Goal: Task Accomplishment & Management: Manage account settings

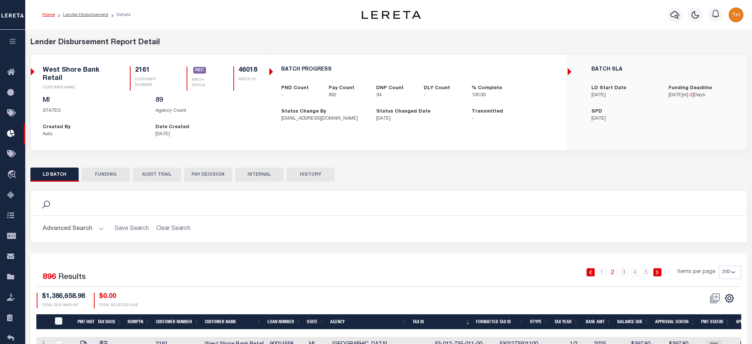
select select "200"
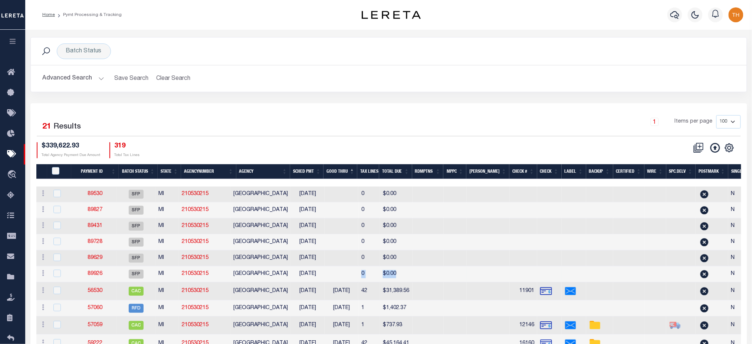
drag, startPoint x: 420, startPoint y: 278, endPoint x: 355, endPoint y: 275, distance: 64.6
click at [355, 275] on tr "ACTIONS Delete Batch 89926 SFP MI 210530215 [GEOGRAPHIC_DATA] [DATE] 0 $0.00 N …" at bounding box center [508, 274] width 944 height 16
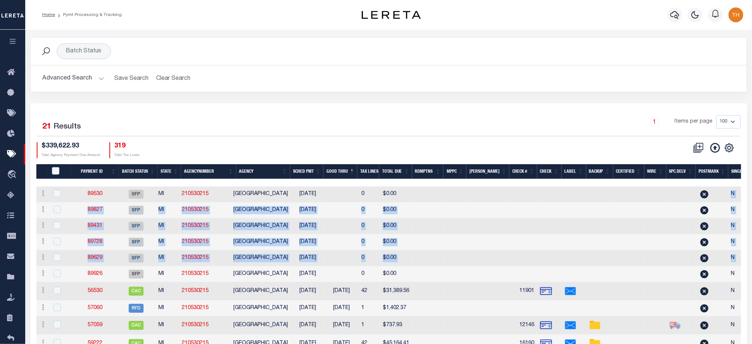
drag, startPoint x: 85, startPoint y: 278, endPoint x: 415, endPoint y: 191, distance: 341.1
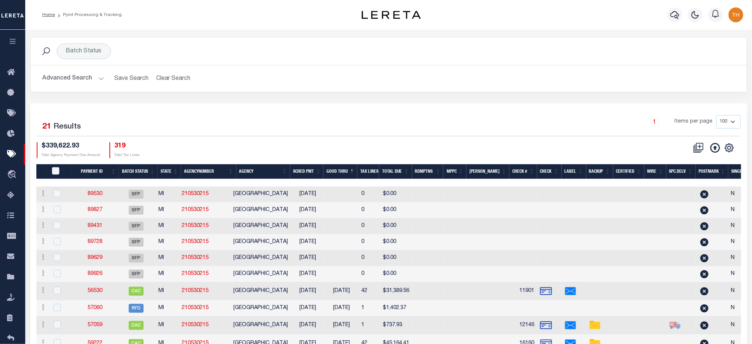
click at [368, 121] on div "1 Items per page 100 200 500 1000" at bounding box center [478, 124] width 525 height 19
drag, startPoint x: 368, startPoint y: 196, endPoint x: 374, endPoint y: 196, distance: 5.9
click at [374, 196] on tr "ACTIONS Delete Batch 89530 SFP MI 210530215 [GEOGRAPHIC_DATA] [DATE] 0 $0.00 N …" at bounding box center [508, 194] width 944 height 16
click at [157, 151] on div "$339,622.93 Total Agency Payment Due Amount 319 Total Tax Lines" at bounding box center [213, 150] width 352 height 16
drag, startPoint x: 370, startPoint y: 276, endPoint x: 375, endPoint y: 276, distance: 5.6
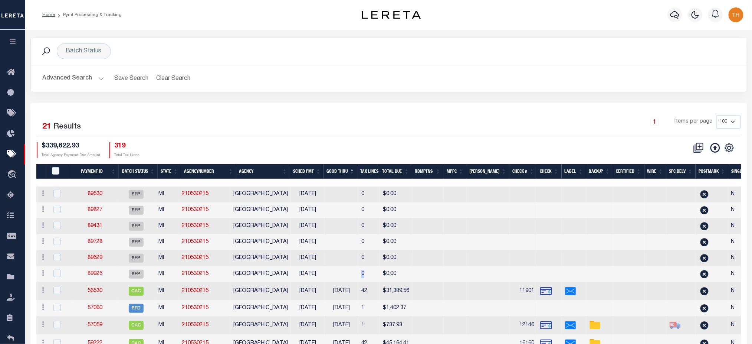
click at [375, 276] on td "0" at bounding box center [369, 274] width 22 height 16
checkbox input "true"
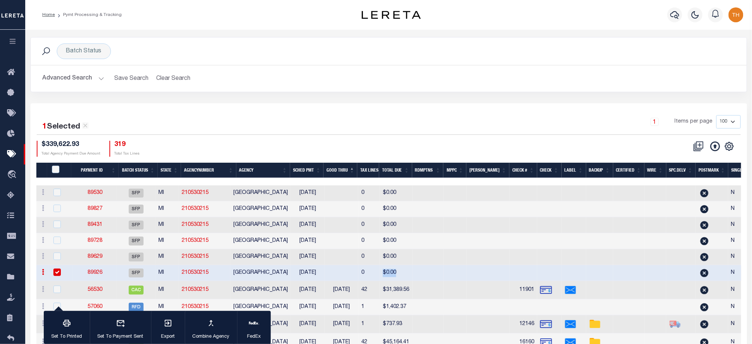
drag, startPoint x: 413, startPoint y: 273, endPoint x: 387, endPoint y: 272, distance: 26.4
click at [387, 272] on tr "ACTIONS Delete Batch 89926 SFP MI 210530215 [GEOGRAPHIC_DATA] [DATE] 0 $0.00 N …" at bounding box center [508, 273] width 944 height 16
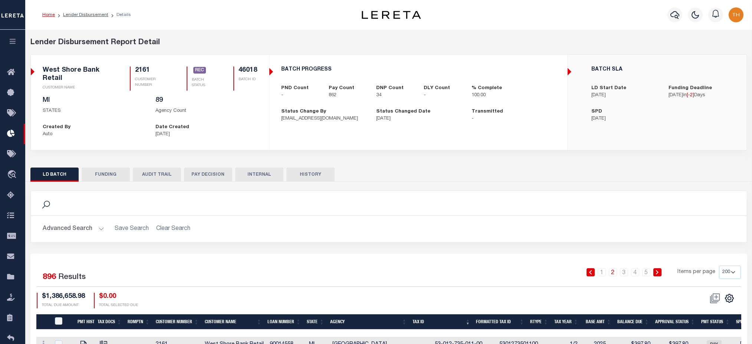
select select "200"
click at [79, 16] on link "Lender Disbursement" at bounding box center [85, 15] width 45 height 4
checkbox input "true"
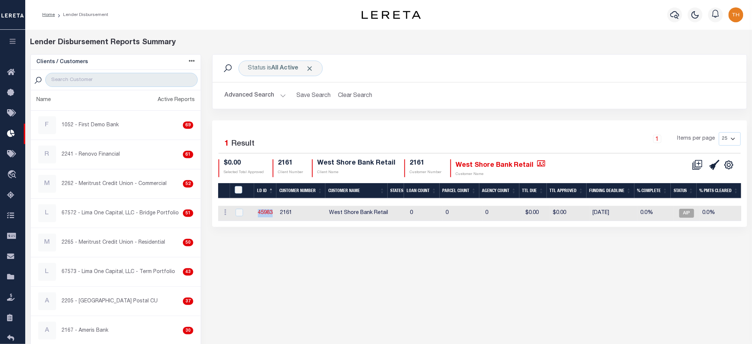
drag, startPoint x: 253, startPoint y: 210, endPoint x: 274, endPoint y: 215, distance: 21.5
click at [274, 215] on tr "ACTIONS Delete Batch 45983 2161 West Shore Bank Retail 0 0 0 $0.00 $0.00 09/10/…" at bounding box center [615, 213] width 794 height 15
click at [265, 210] on link "45983" at bounding box center [265, 212] width 15 height 5
checkbox input "true"
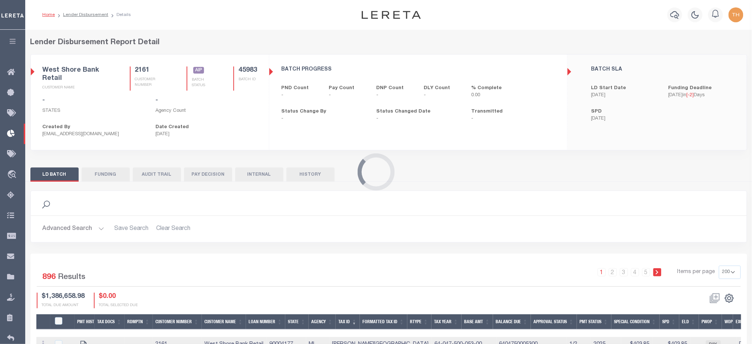
select select "200"
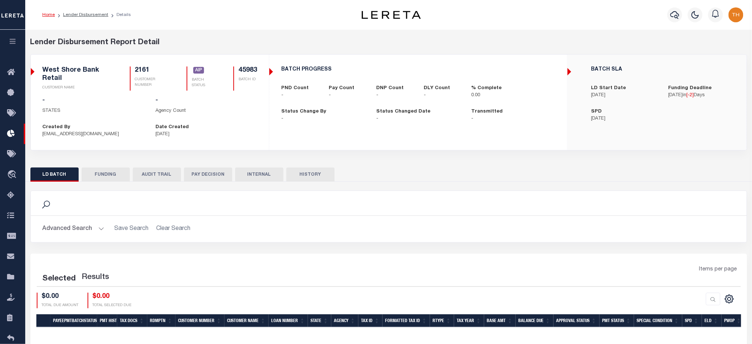
select select "200"
